Goal: Check status

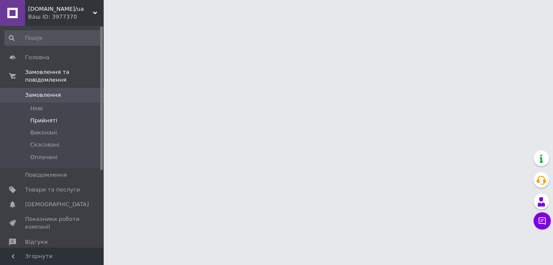
click at [50, 117] on span "Прийняті" at bounding box center [43, 121] width 27 height 8
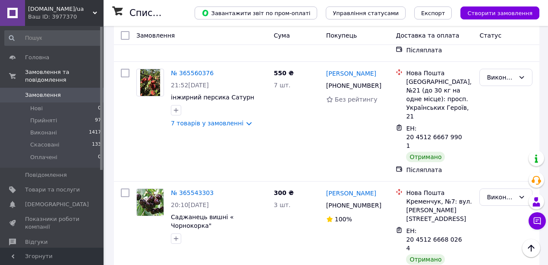
scroll to position [7600, 0]
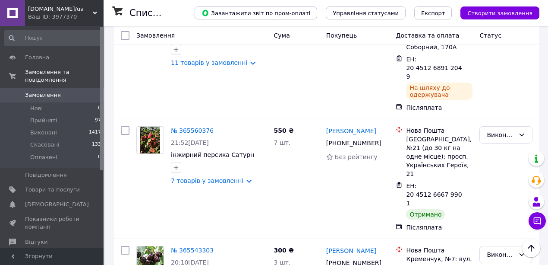
click at [491, 95] on li "Виконано" at bounding box center [506, 93] width 52 height 16
click at [497, 93] on li "Виконано" at bounding box center [506, 93] width 52 height 16
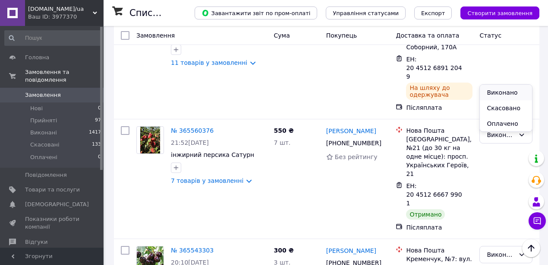
click at [499, 93] on li "Виконано" at bounding box center [506, 93] width 52 height 16
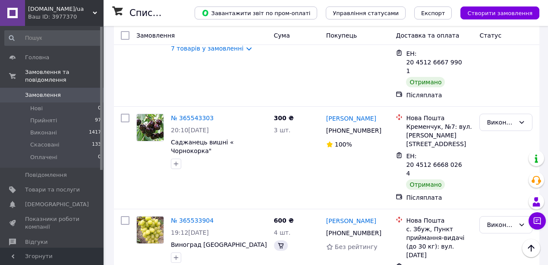
scroll to position [7715, 0]
